Goal: Use online tool/utility: Utilize a website feature to perform a specific function

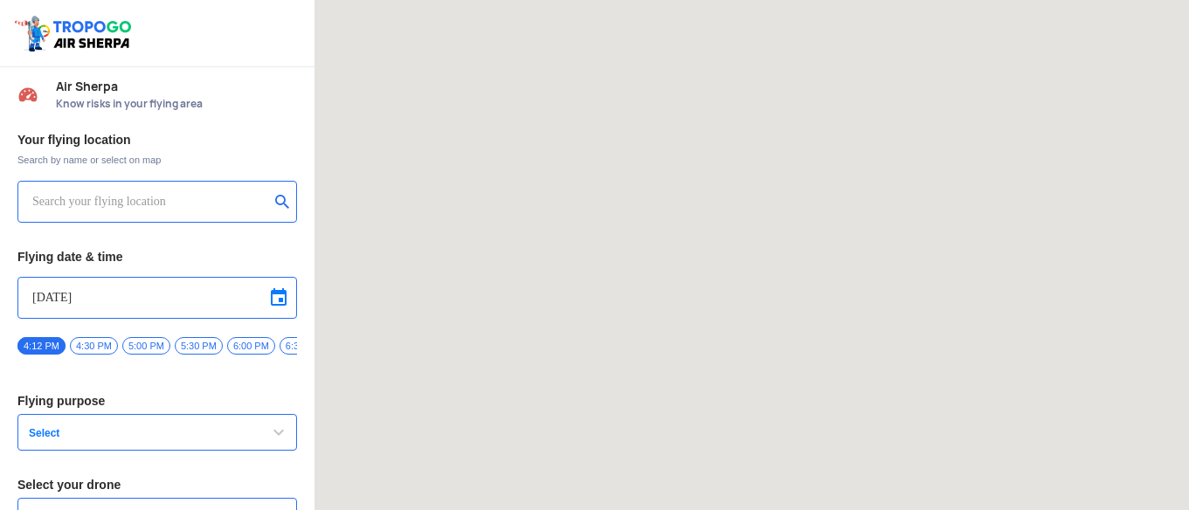
click at [159, 197] on input "text" at bounding box center [150, 201] width 237 height 21
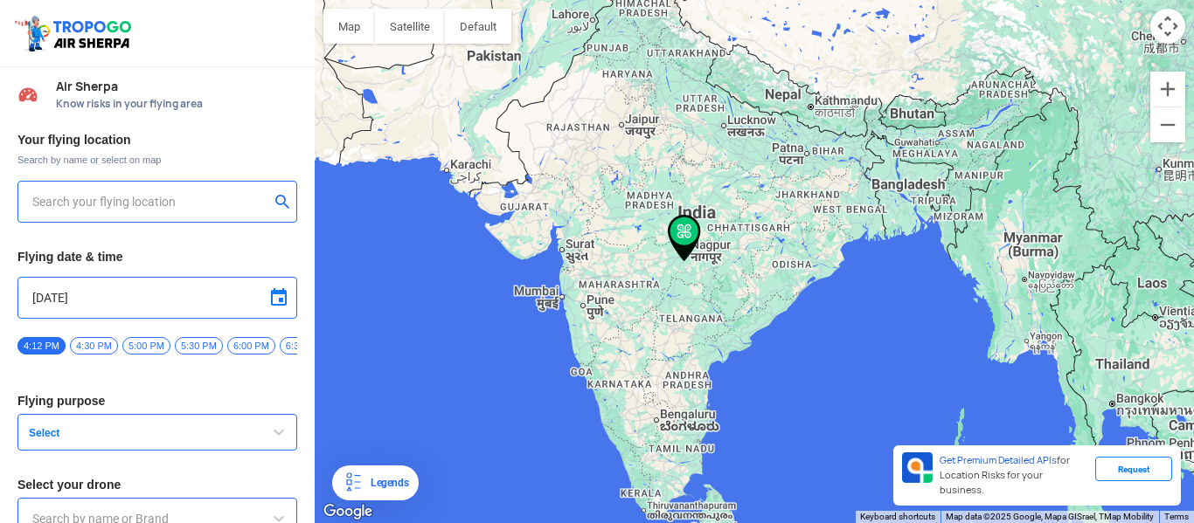
click at [105, 198] on input "text" at bounding box center [150, 201] width 237 height 21
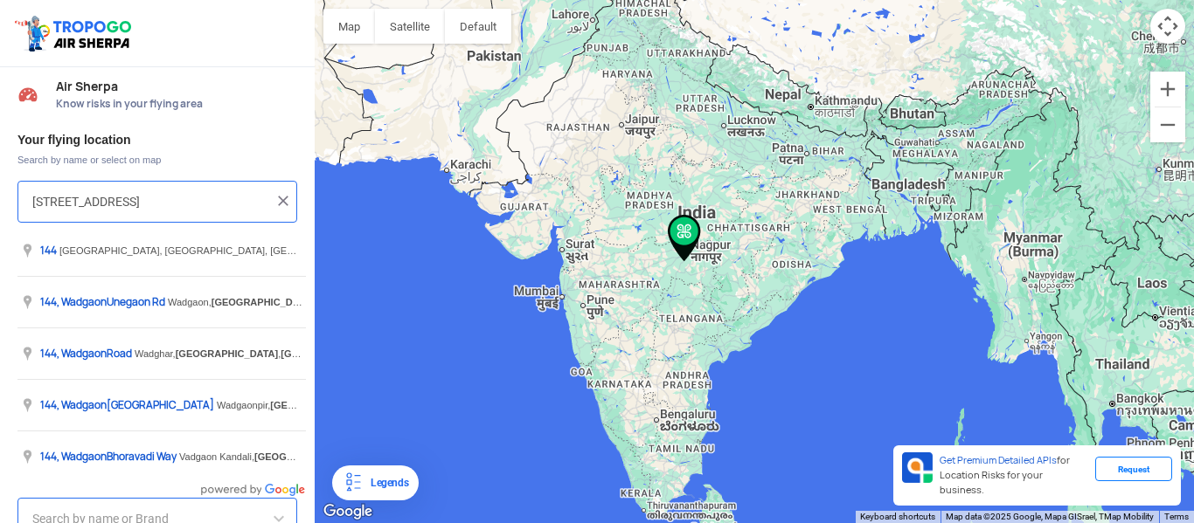
scroll to position [0, 120]
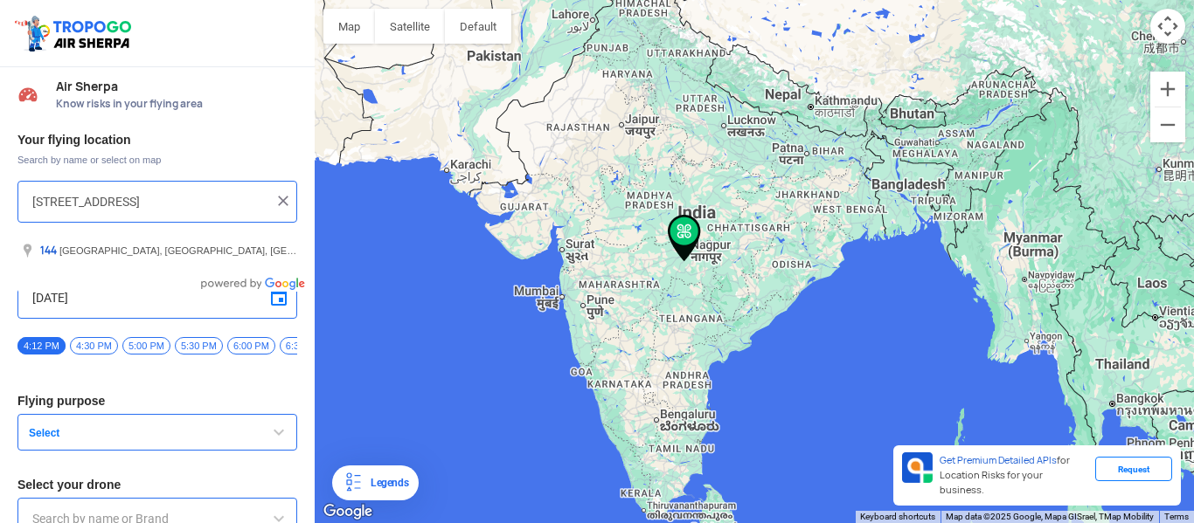
type input "[STREET_ADDRESS]"
click at [274, 200] on img at bounding box center [282, 200] width 17 height 17
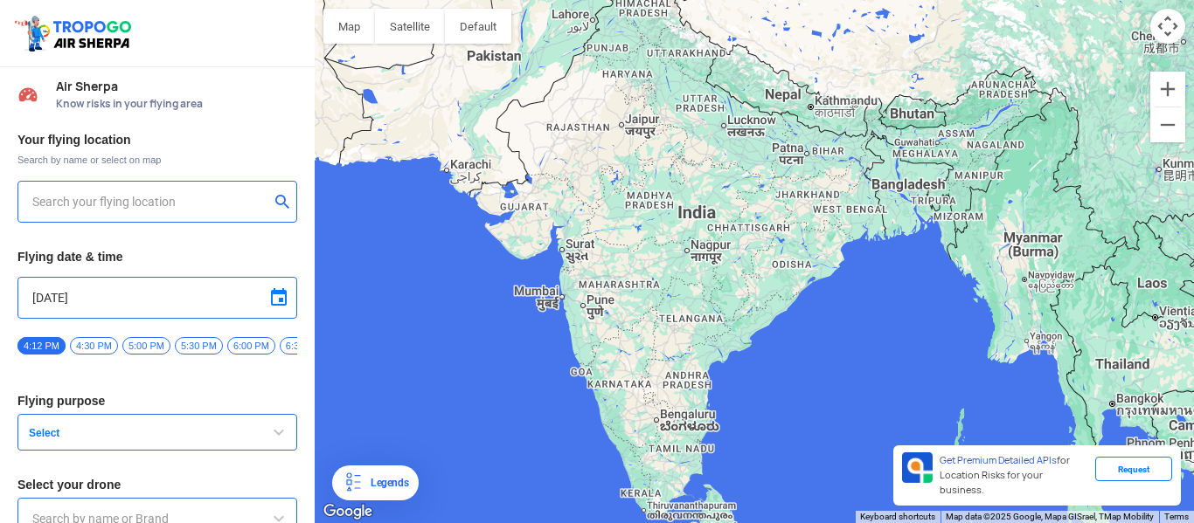
click at [204, 200] on input "text" at bounding box center [150, 201] width 237 height 21
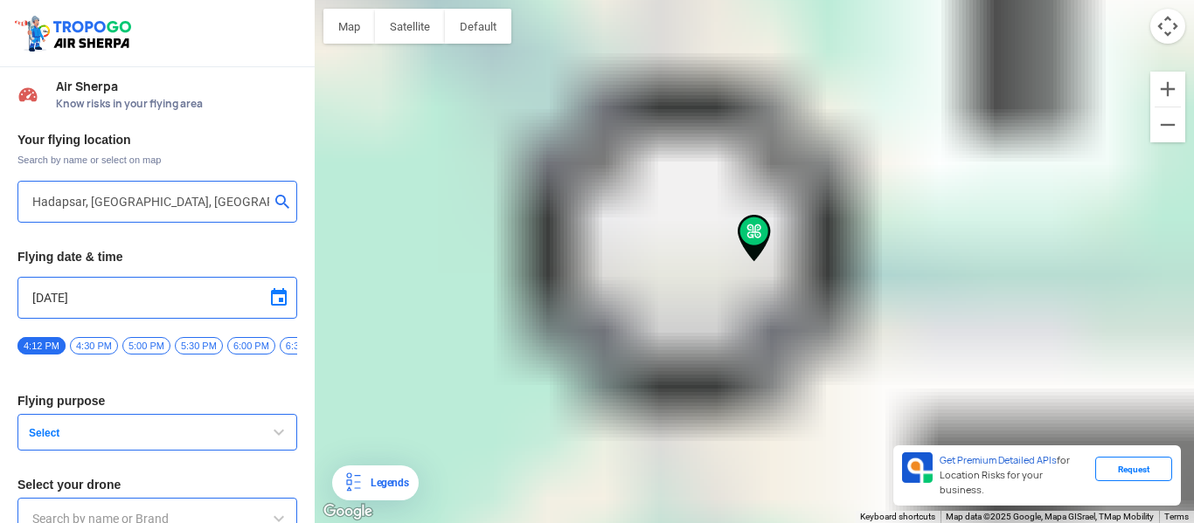
type input "[STREET_ADDRESS]"
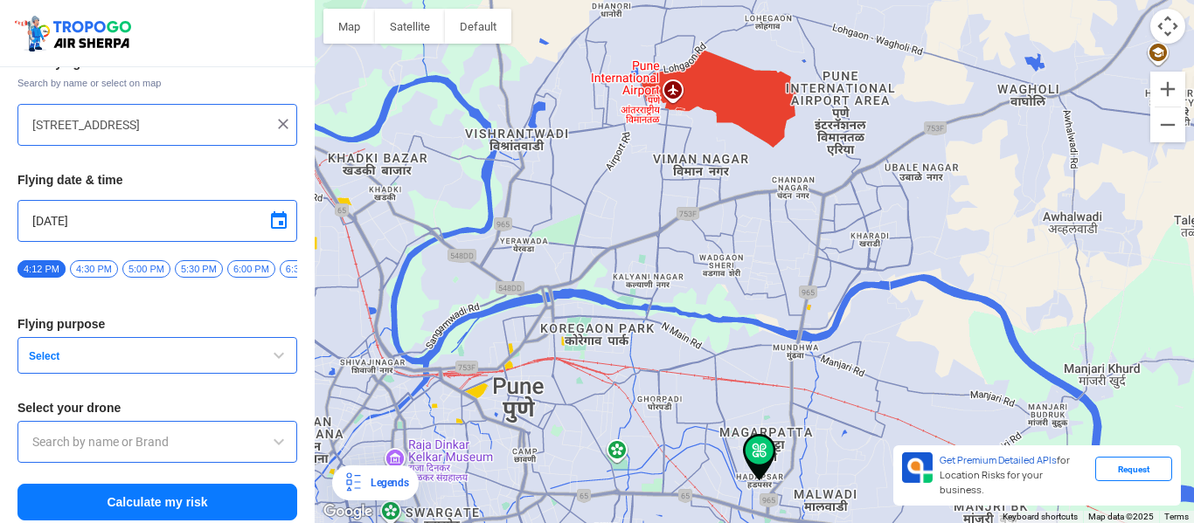
scroll to position [84, 0]
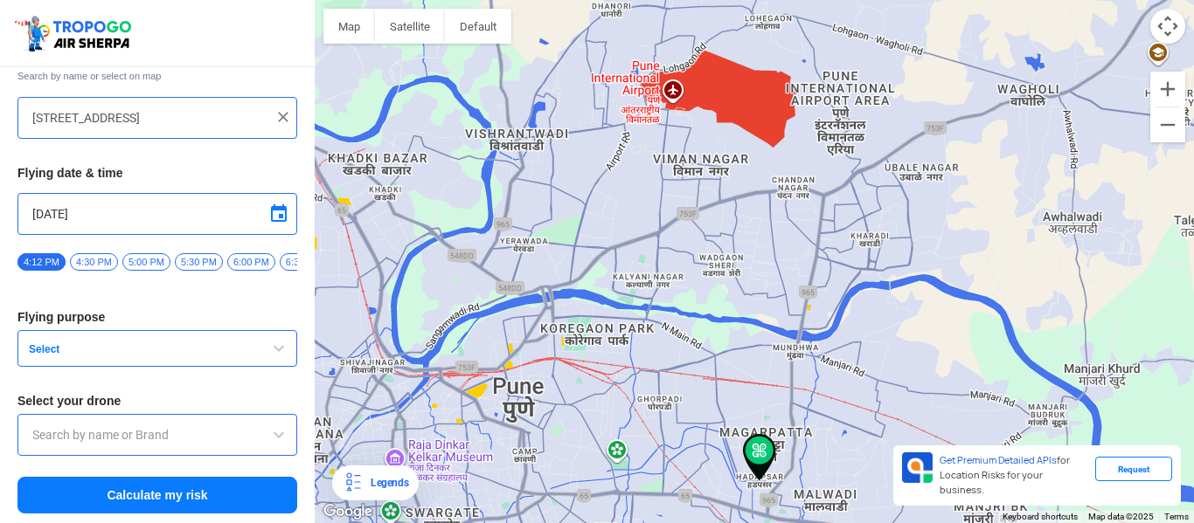
click at [221, 357] on span "Select" at bounding box center [131, 350] width 218 height 14
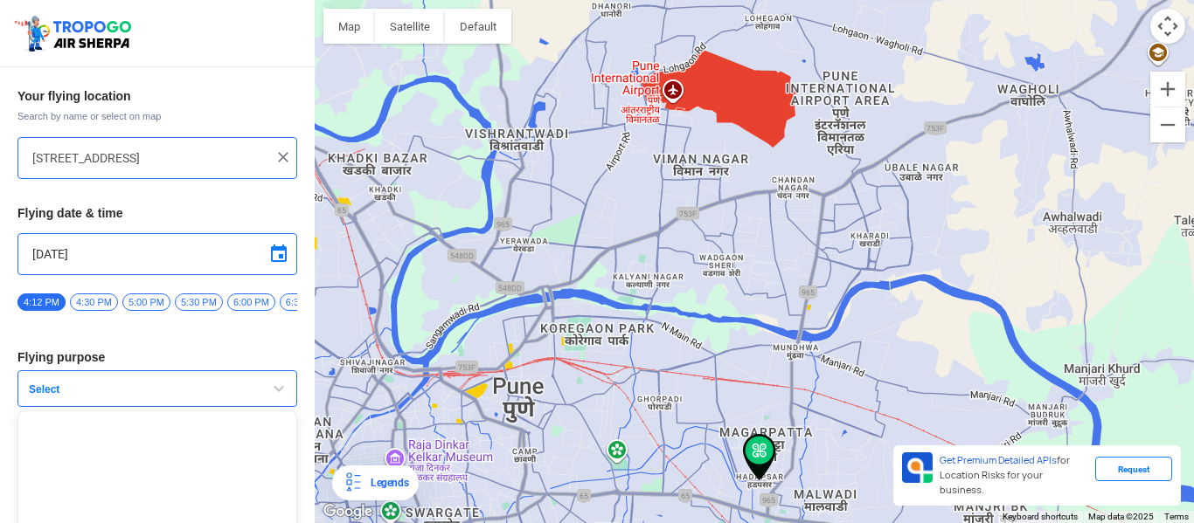
scroll to position [0, 0]
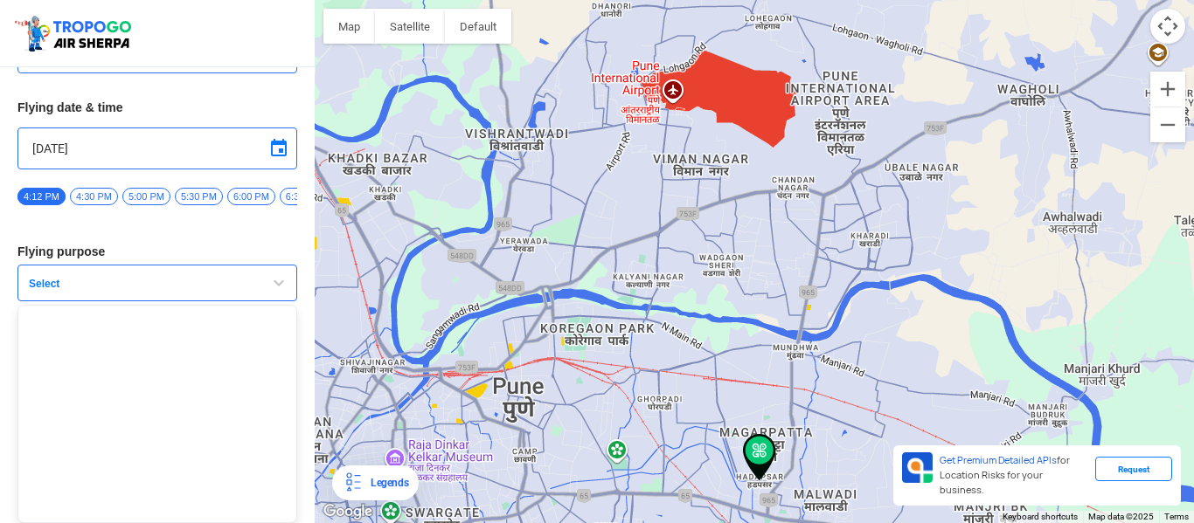
click at [244, 287] on button "Select" at bounding box center [157, 283] width 280 height 37
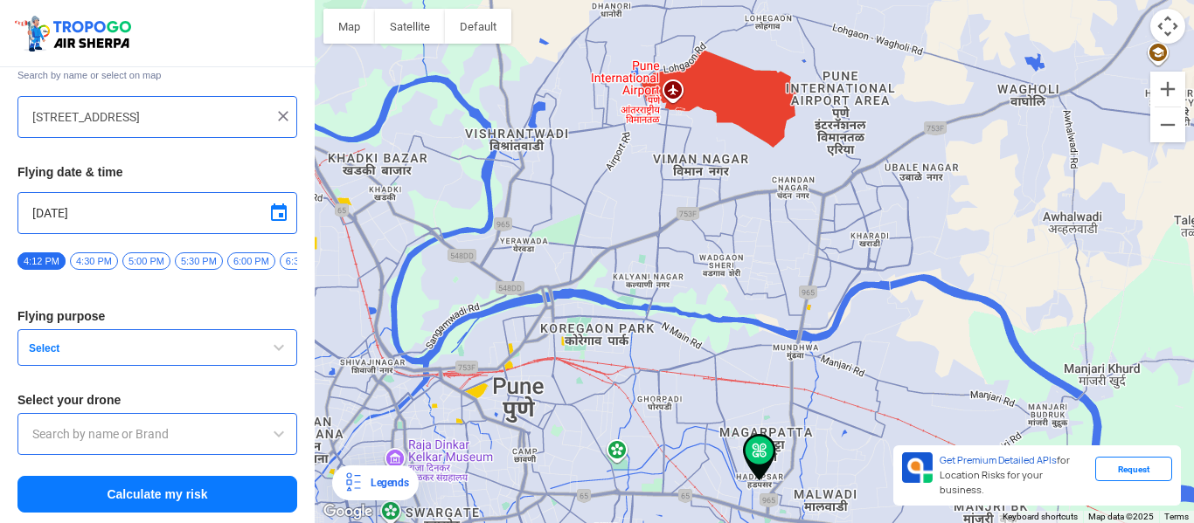
click at [157, 444] on input "text" at bounding box center [157, 434] width 250 height 21
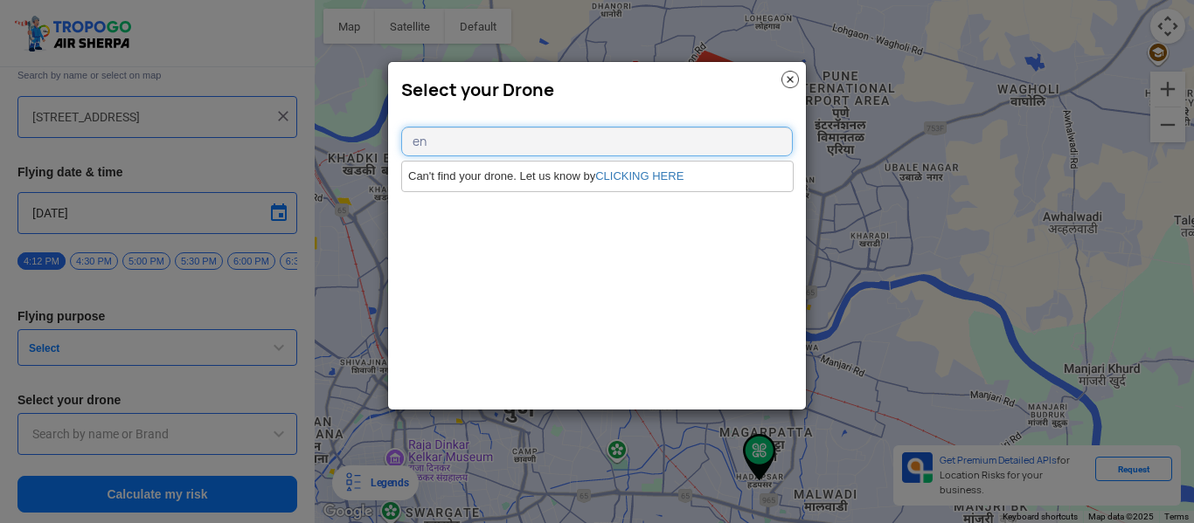
type input "e"
type input "n"
type input "DJI"
click at [626, 177] on link "CLICKING HERE" at bounding box center [639, 176] width 88 height 13
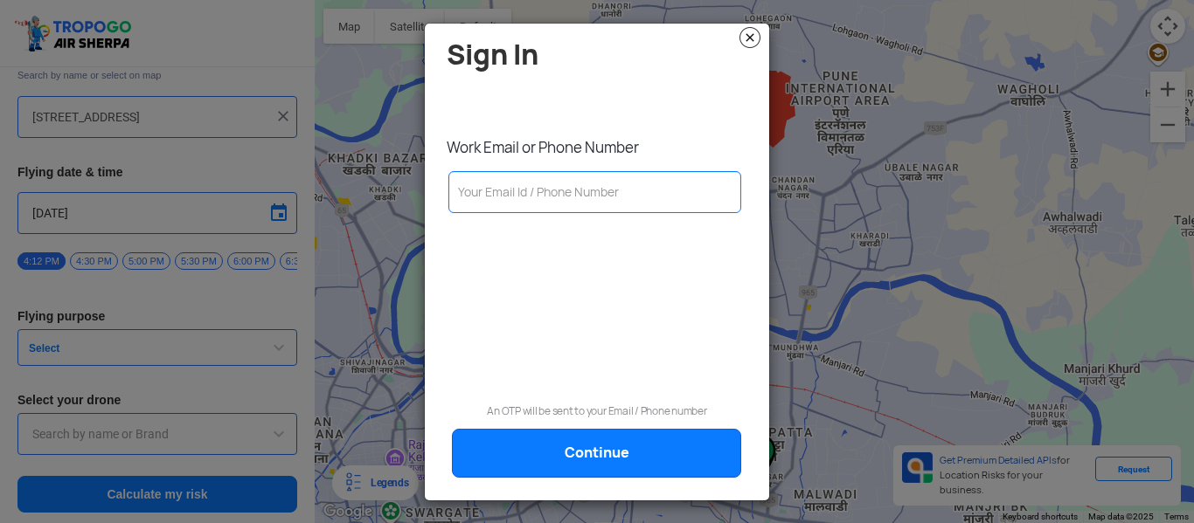
click at [746, 30] on img at bounding box center [749, 37] width 21 height 21
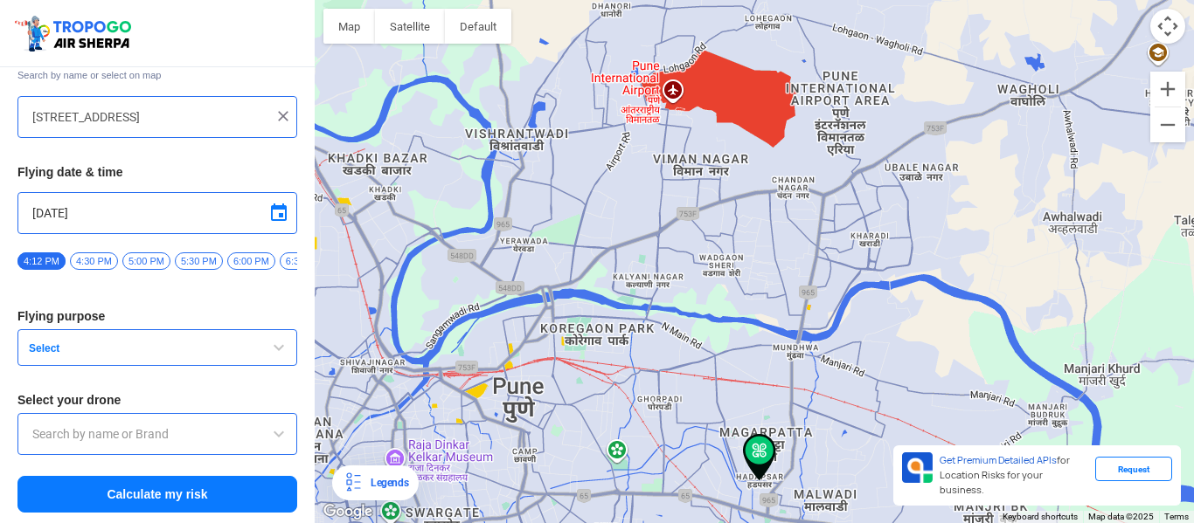
click at [112, 343] on span "Select" at bounding box center [131, 349] width 218 height 14
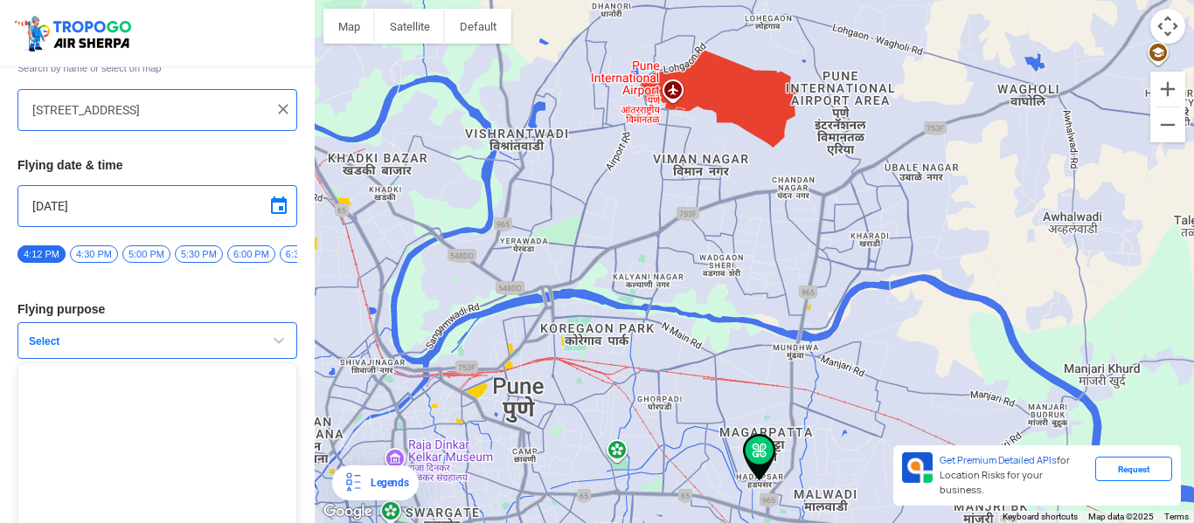
click at [144, 254] on span "5:00 PM" at bounding box center [146, 254] width 48 height 17
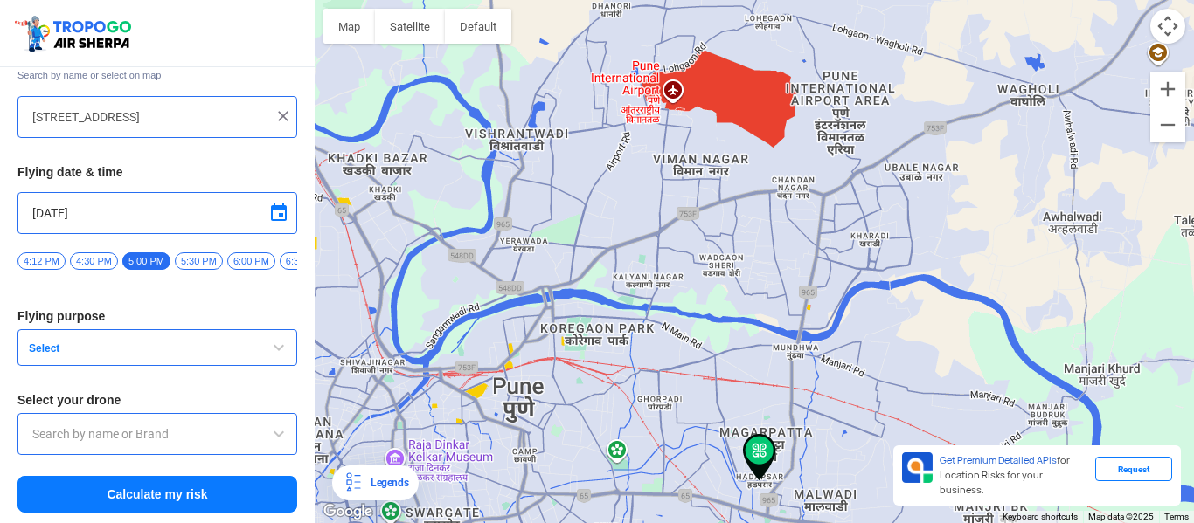
click at [179, 349] on span "Select" at bounding box center [131, 349] width 218 height 14
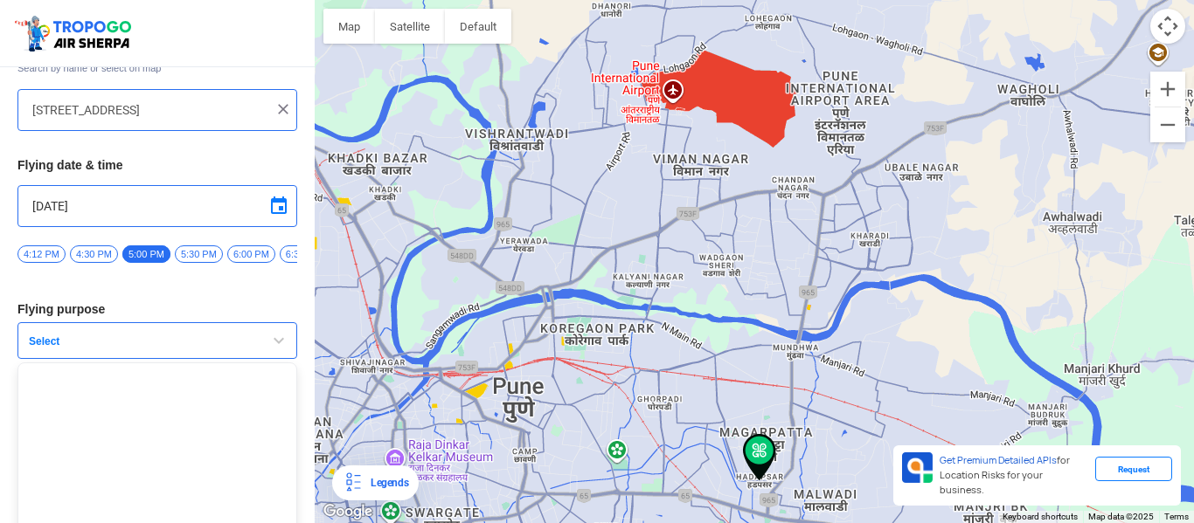
scroll to position [156, 0]
